Goal: Use online tool/utility: Use online tool/utility

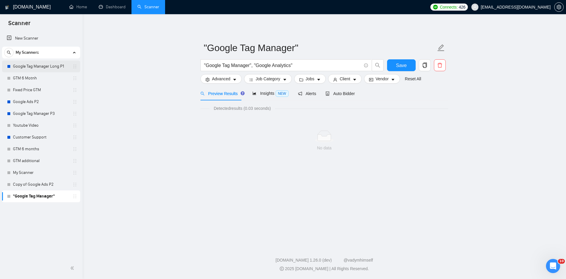
click at [37, 63] on link "Google Tag Manager Long P1" at bounding box center [41, 66] width 56 height 12
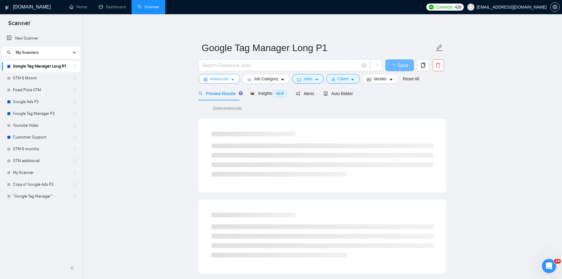
click at [228, 79] on button "Advanced" at bounding box center [218, 78] width 41 height 9
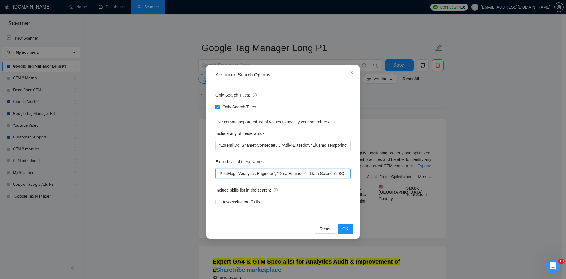
scroll to position [0, 440]
drag, startPoint x: 272, startPoint y: 175, endPoint x: 349, endPoint y: 172, distance: 76.8
click at [349, 172] on input ""SEO Specialist", "Graphic Designer", "SEO Expert", "Copywriter", "(Go-To-Marke…" at bounding box center [283, 173] width 135 height 9
click at [290, 173] on input ""SEO Specialist", "Graphic Designer", "SEO Expert", "Copywriter", "(Go-To-Marke…" at bounding box center [283, 173] width 135 height 9
drag, startPoint x: 332, startPoint y: 175, endPoint x: 347, endPoint y: 175, distance: 15.3
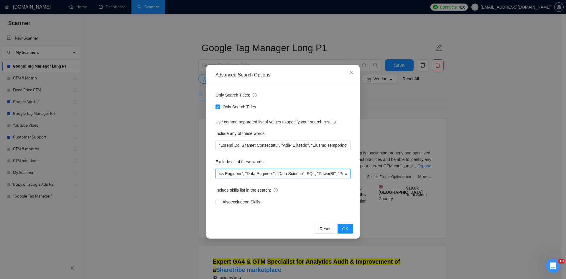
click at [347, 175] on input ""SEO Specialist", "Graphic Designer", "SEO Expert", "Copywriter", "(Go-To-Marke…" at bounding box center [283, 173] width 135 height 9
click at [348, 223] on div "Reset OK" at bounding box center [282, 229] width 149 height 16
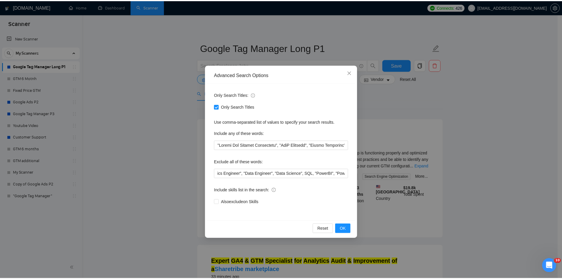
scroll to position [0, 0]
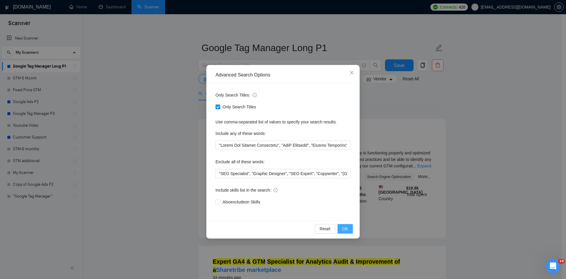
click at [348, 226] on button "OK" at bounding box center [345, 228] width 15 height 9
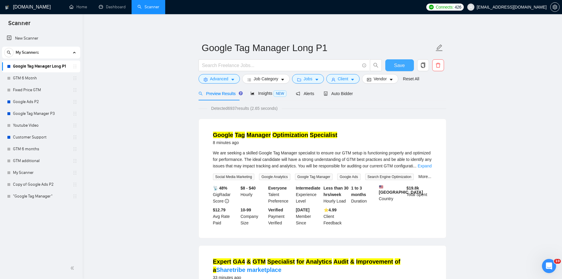
click at [408, 63] on button "Save" at bounding box center [399, 65] width 29 height 12
click at [424, 167] on link "Expand" at bounding box center [425, 165] width 14 height 5
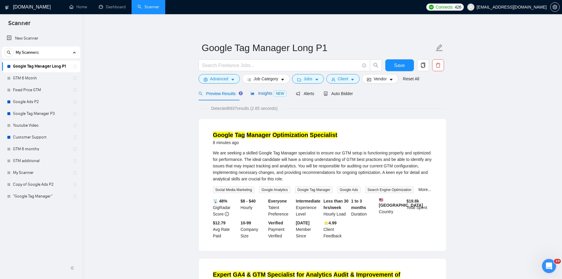
click at [263, 92] on span "Insights NEW" at bounding box center [268, 93] width 36 height 5
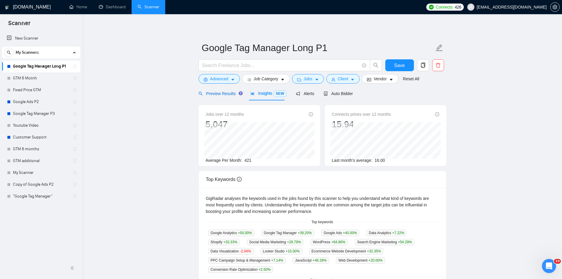
click at [225, 93] on span "Preview Results" at bounding box center [219, 93] width 42 height 5
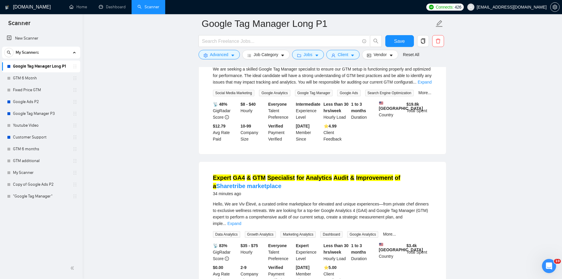
scroll to position [118, 0]
